Goal: Subscribe to service/newsletter

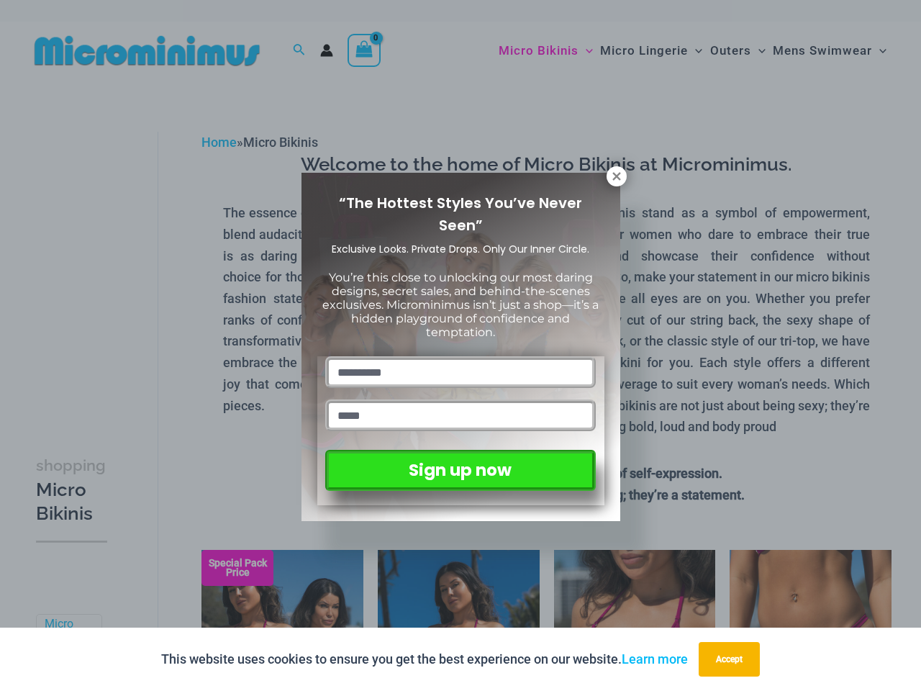
click at [461, 356] on input "text" at bounding box center [460, 372] width 270 height 32
click at [733, 659] on button "Accept" at bounding box center [729, 659] width 61 height 35
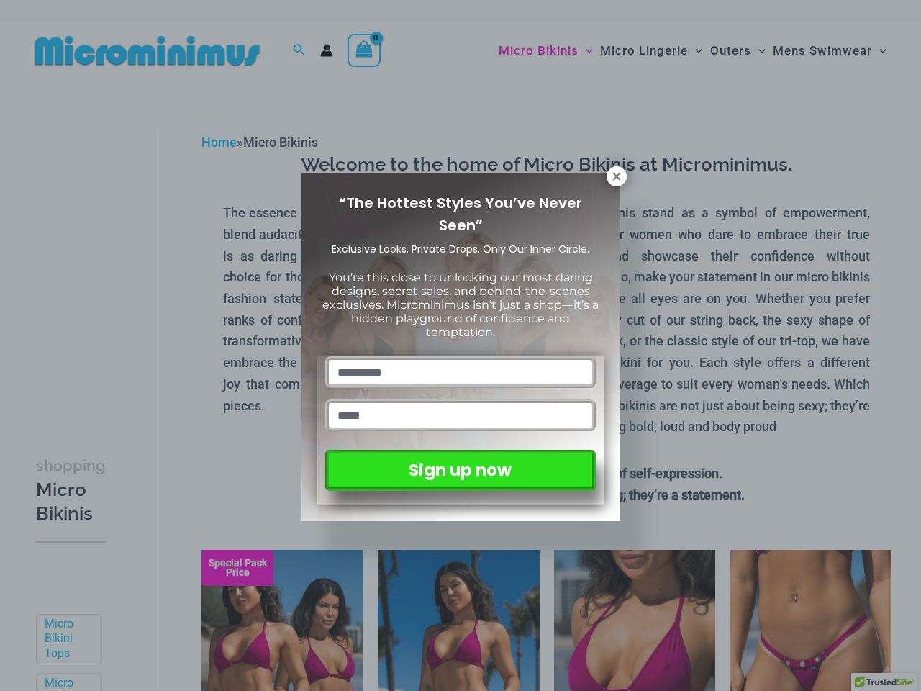
click at [461, 356] on input "text" at bounding box center [460, 372] width 270 height 32
click at [617, 176] on icon at bounding box center [616, 176] width 8 height 8
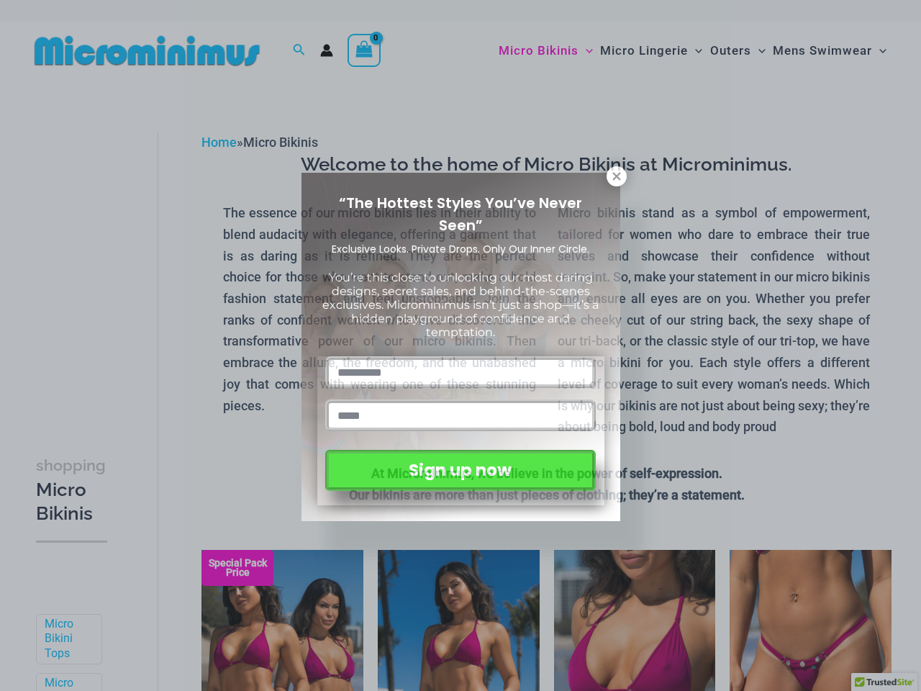
click at [617, 176] on icon at bounding box center [616, 176] width 8 height 8
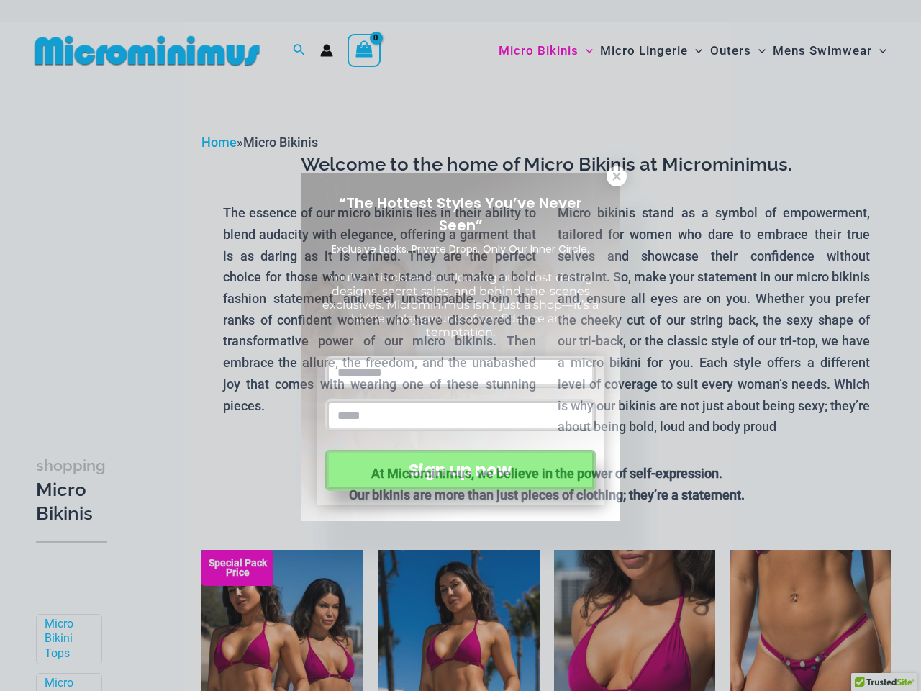
click at [616, 176] on icon at bounding box center [616, 176] width 8 height 8
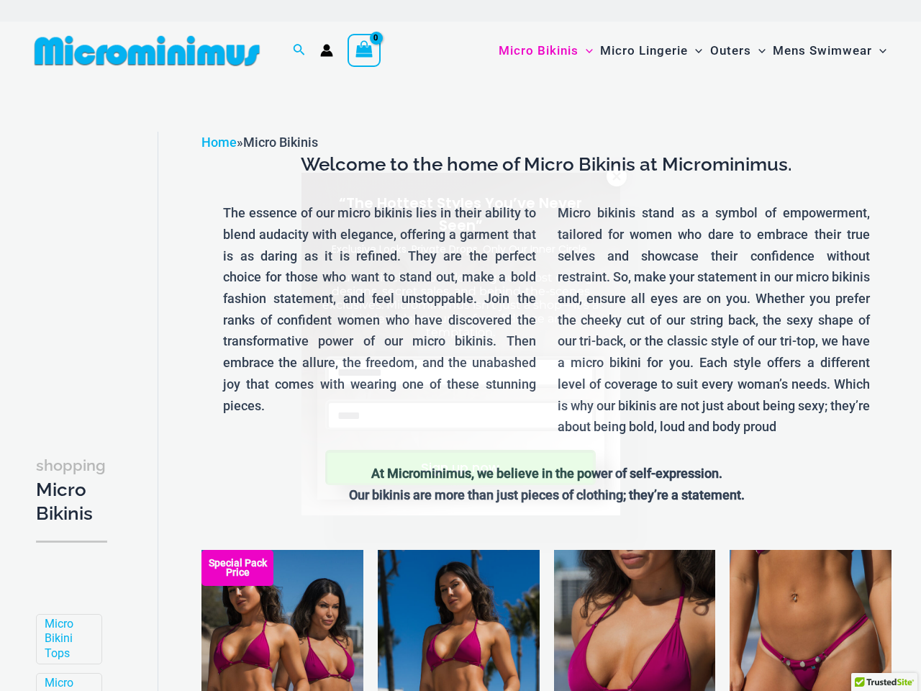
click at [460, 467] on button "Sign up now" at bounding box center [460, 467] width 270 height 35
